Goal: Find contact information: Find contact information

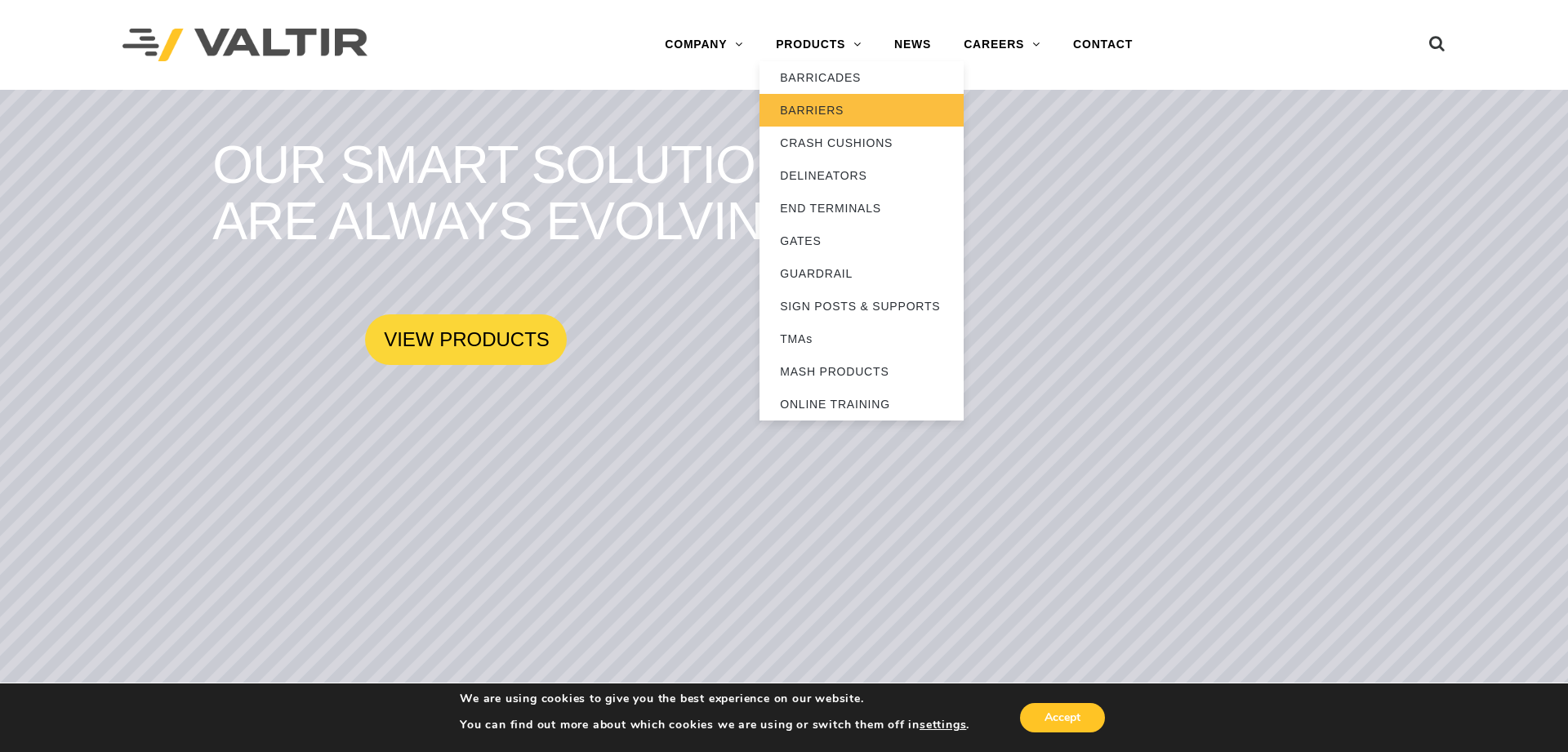
click at [841, 100] on link "BARRIERS" at bounding box center [862, 110] width 205 height 33
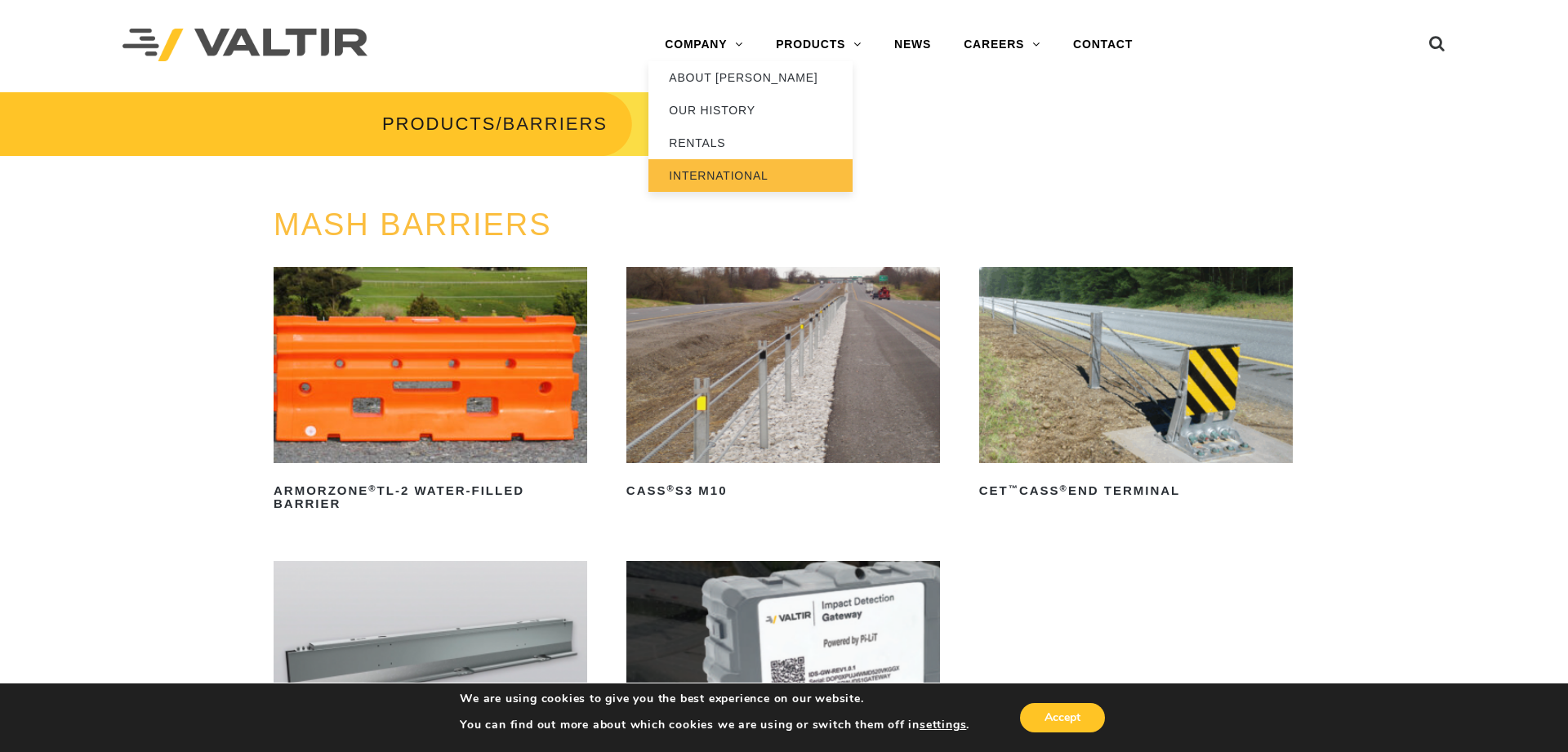
click at [753, 181] on link "INTERNATIONAL" at bounding box center [751, 175] width 205 height 33
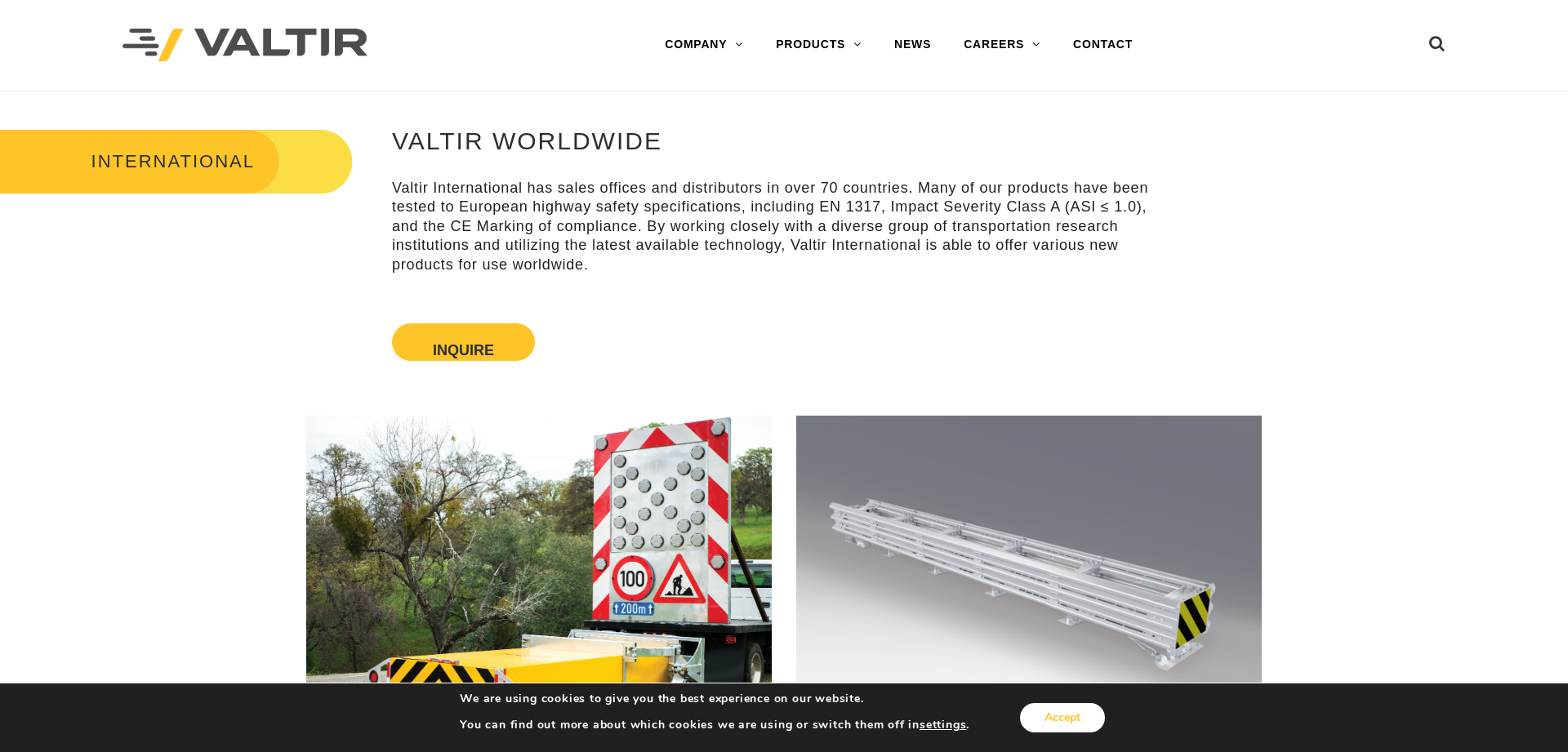
click at [1072, 721] on button "Accept" at bounding box center [1062, 717] width 85 height 29
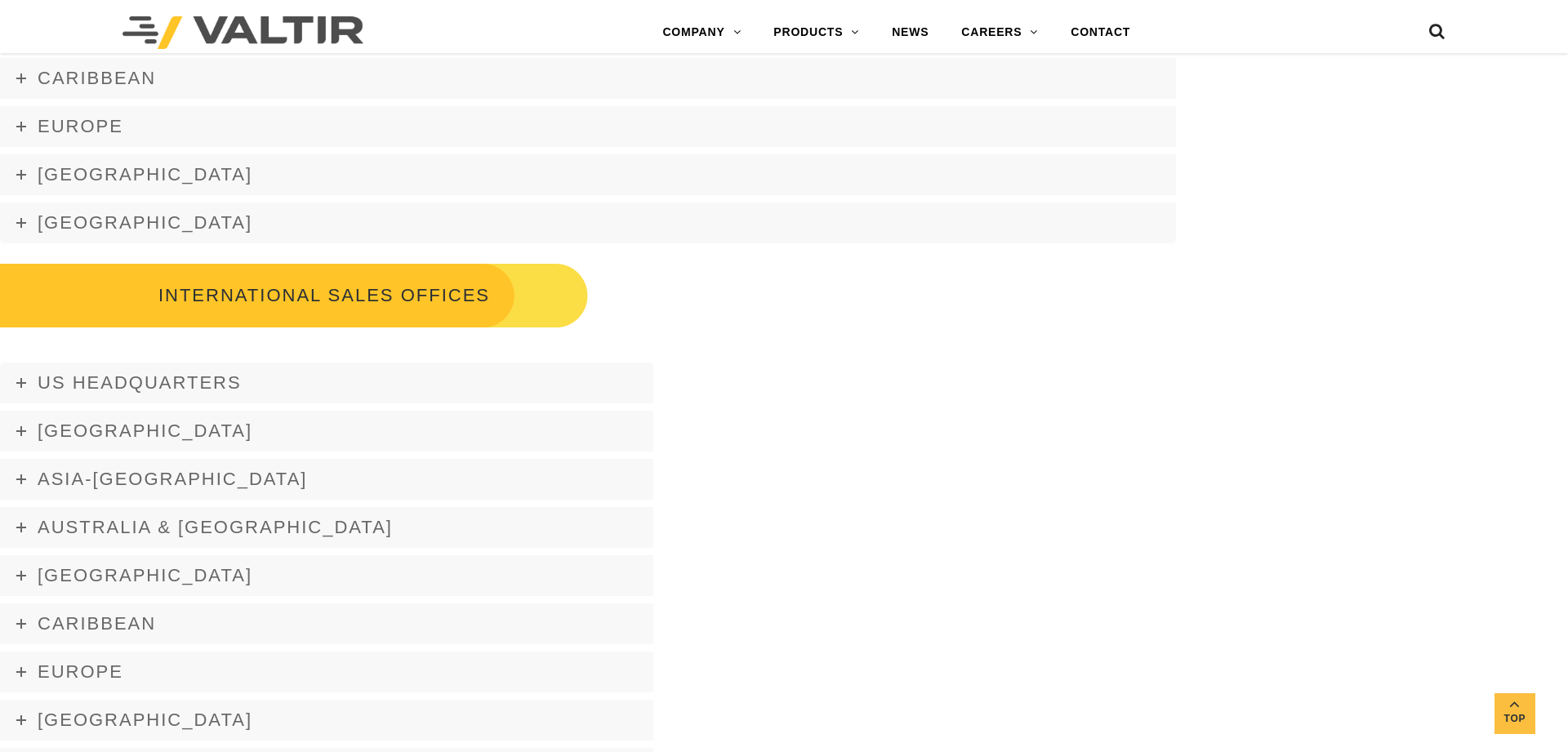
scroll to position [1749, 0]
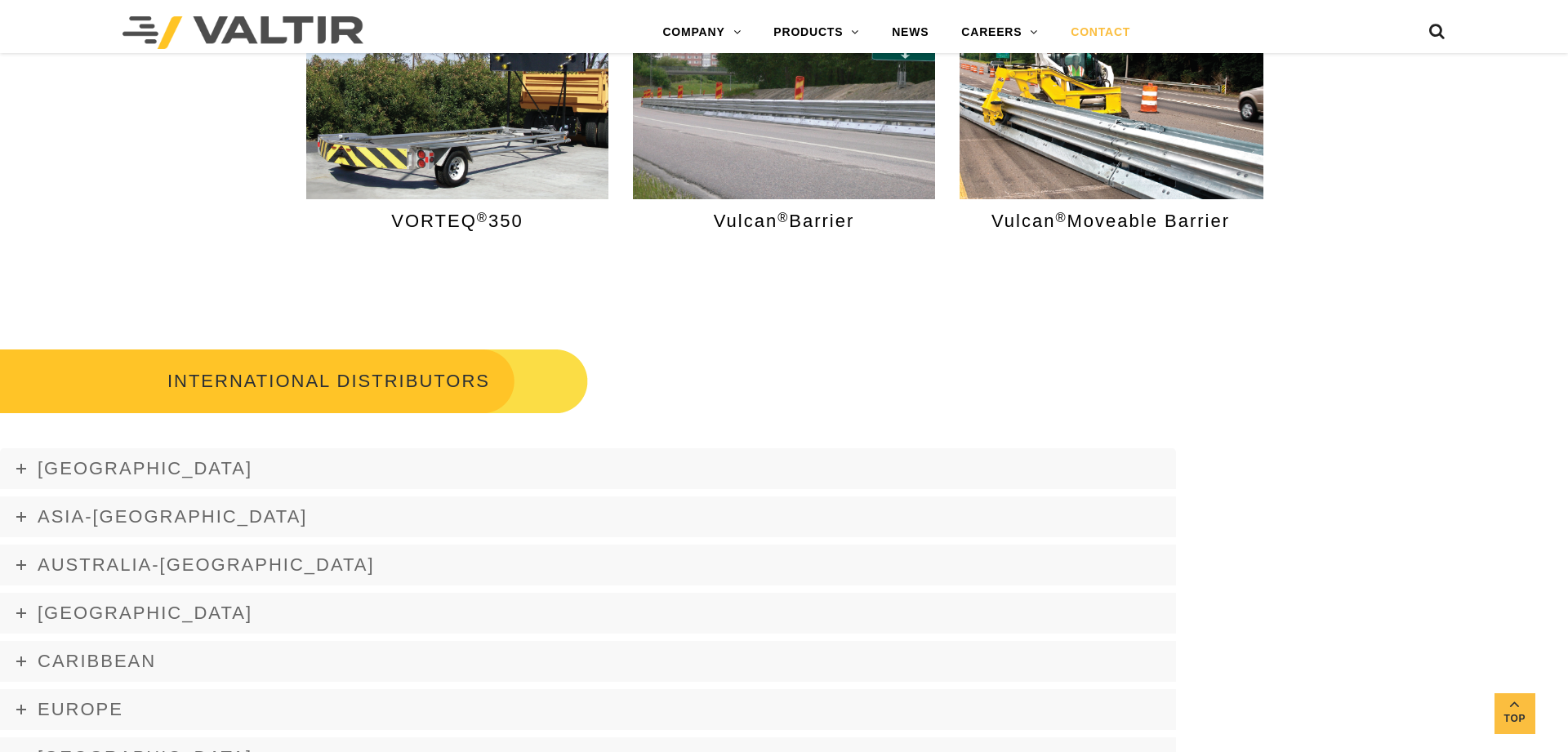
click at [1101, 25] on link "CONTACT" at bounding box center [1100, 33] width 92 height 33
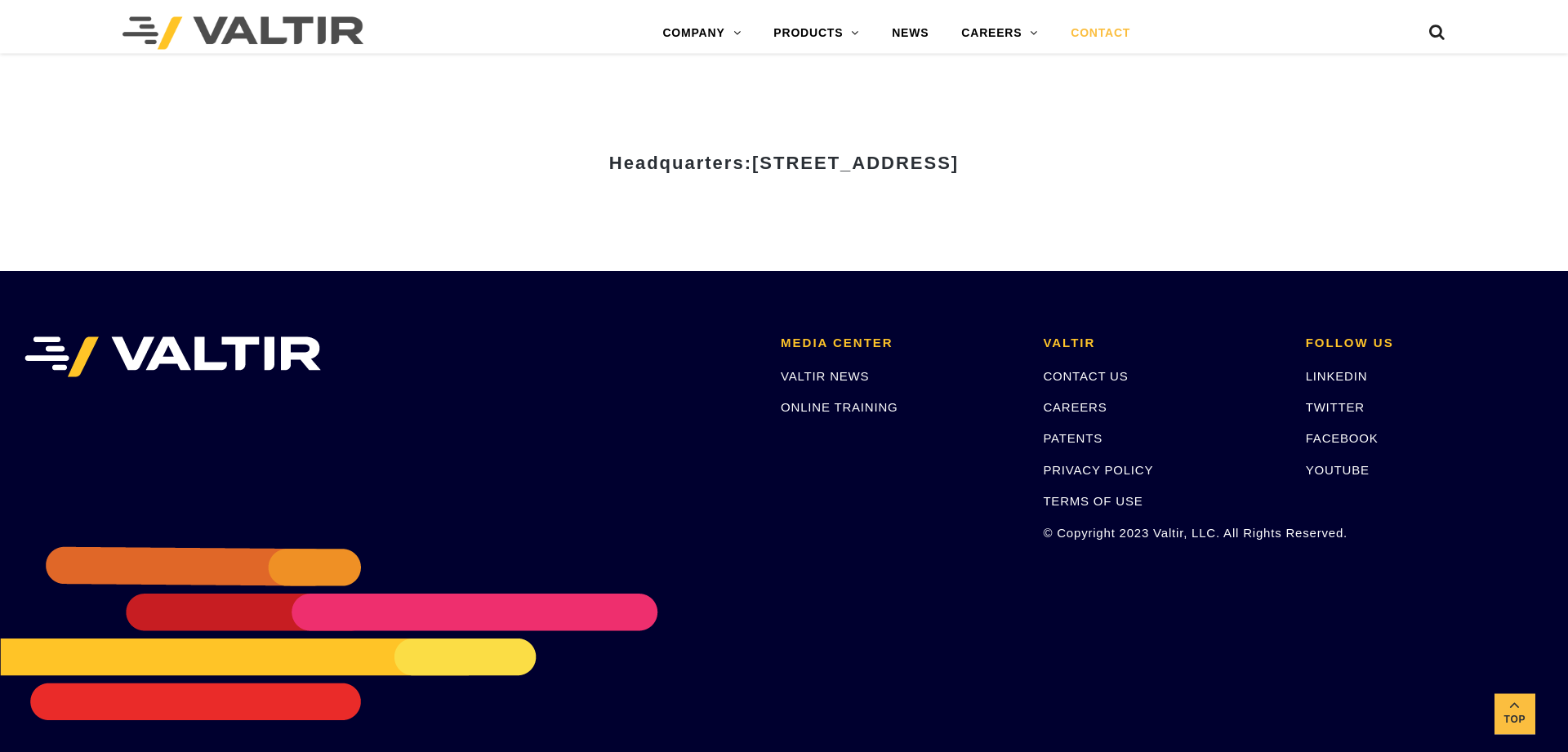
scroll to position [2273, 0]
